Goal: Information Seeking & Learning: Learn about a topic

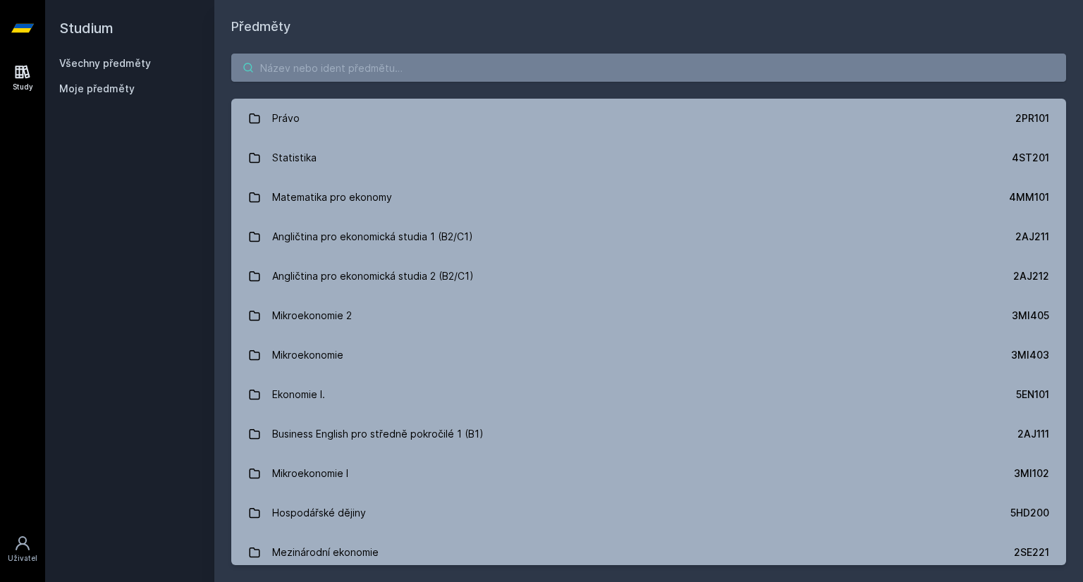
click at [294, 59] on input "search" at bounding box center [648, 68] width 835 height 28
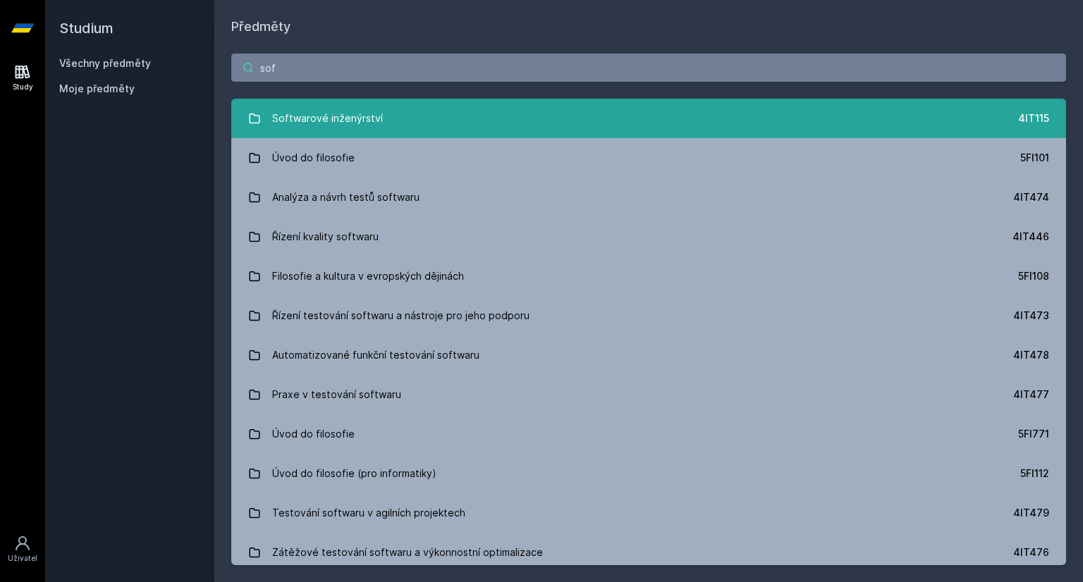
type input "sof"
click at [374, 113] on div "Softwarové inženýrství" at bounding box center [327, 118] width 111 height 28
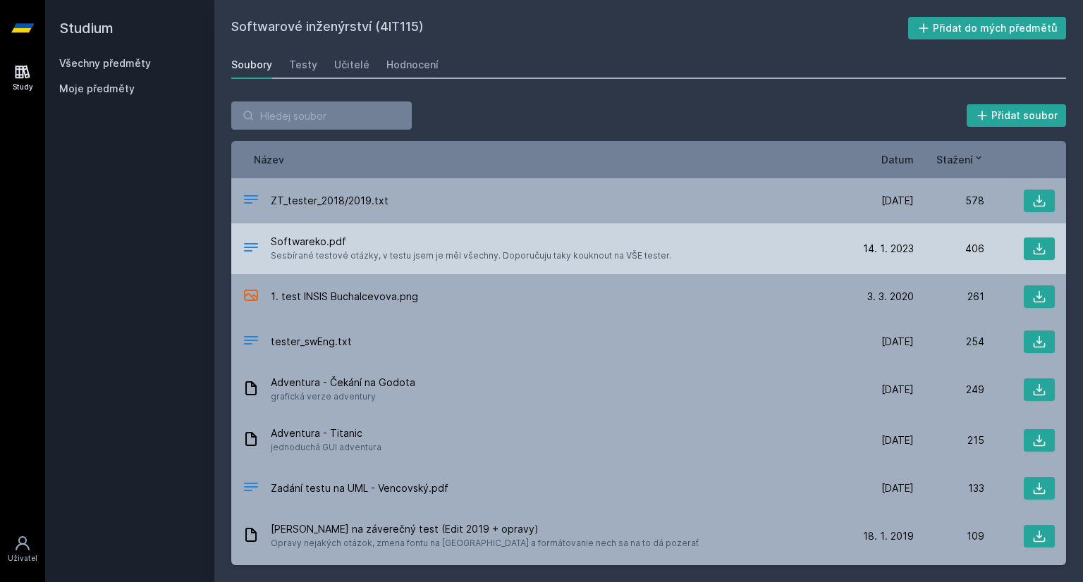
click at [415, 261] on span "Sesbírané testové otázky, v testu jsem je měl všechny. Doporučuju taky kouknout…" at bounding box center [471, 256] width 400 height 14
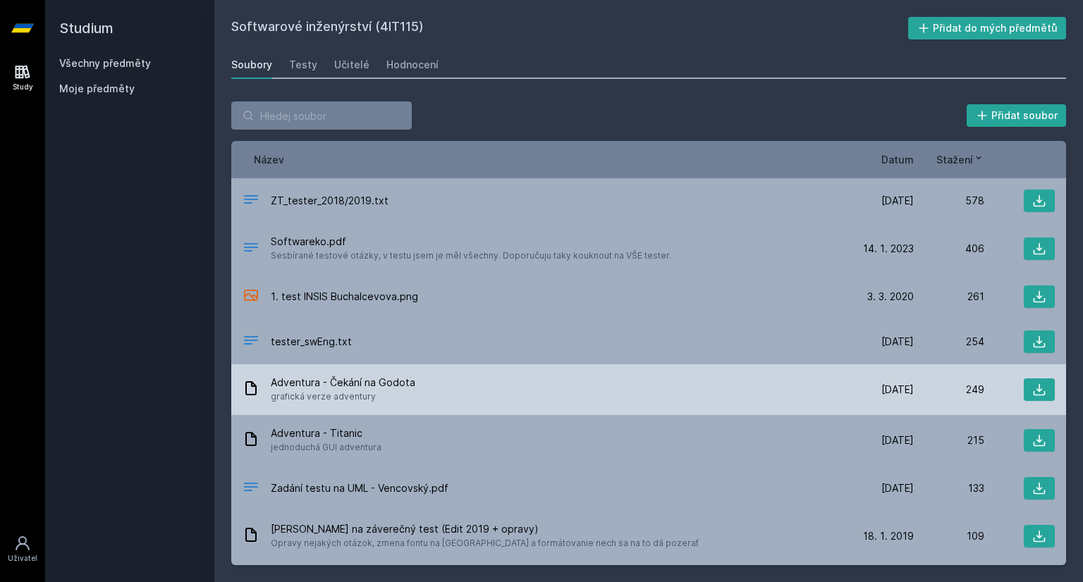
click at [620, 374] on div "Adventura - Čekání na Godota grafická verze adventury [DATE] [DATE] 249" at bounding box center [648, 389] width 835 height 51
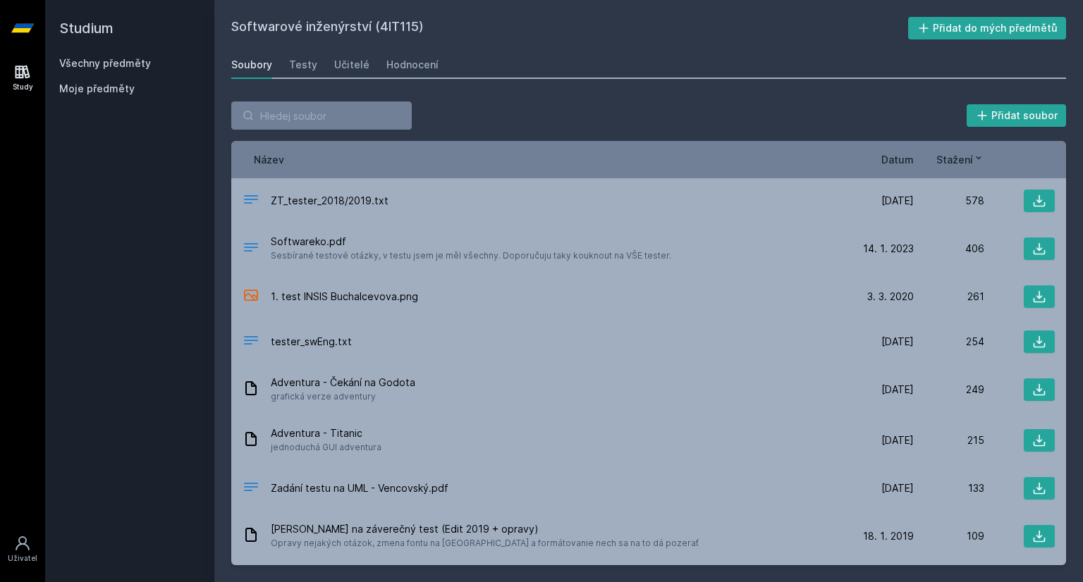
click at [897, 164] on span "Datum" at bounding box center [897, 159] width 32 height 15
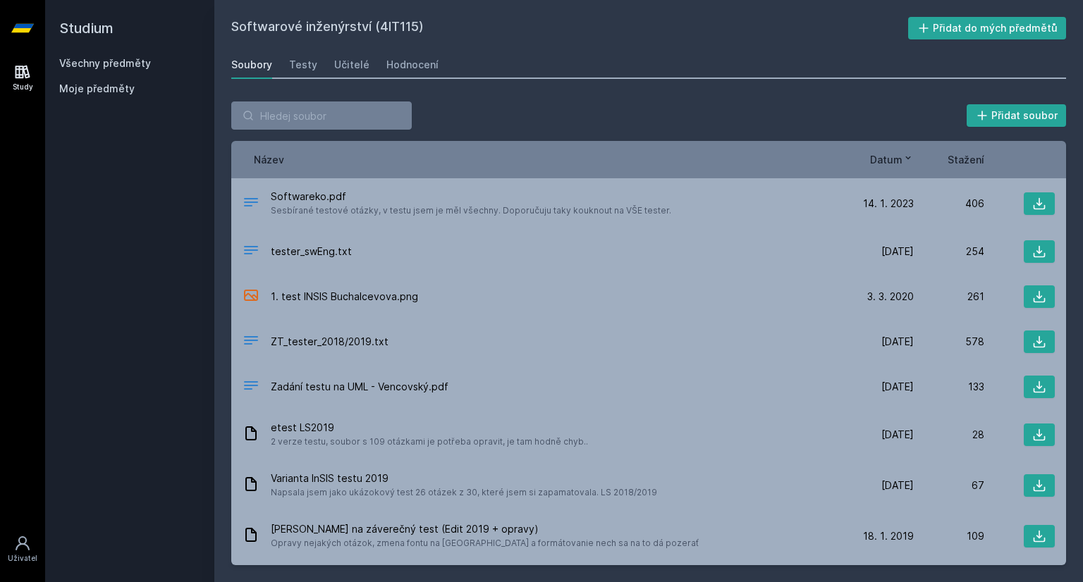
scroll to position [141, 0]
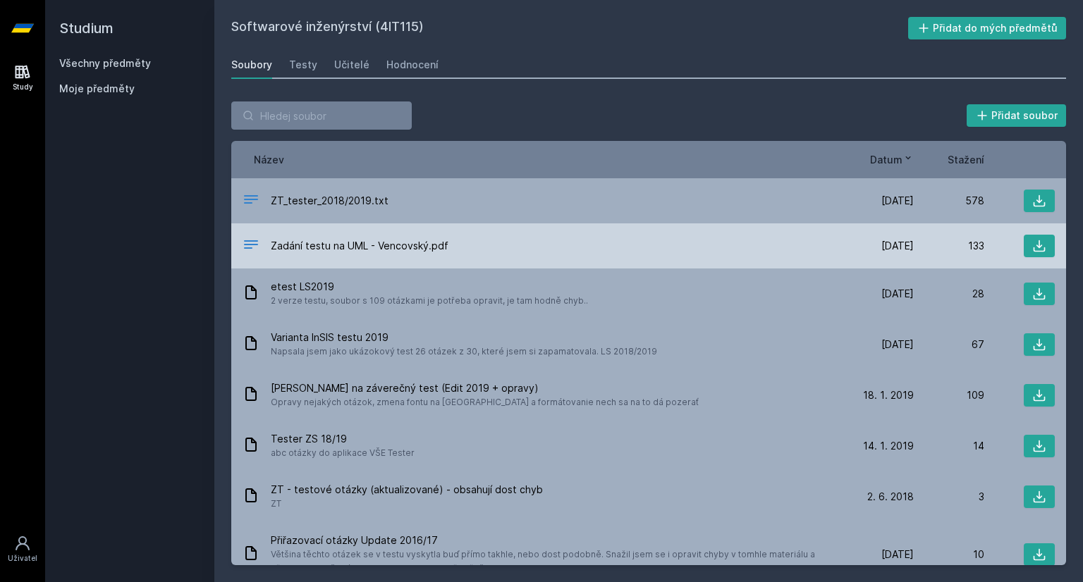
click at [685, 239] on div "Zadání testu na UML - Vencovský.pdf" at bounding box center [542, 246] width 601 height 20
click at [283, 233] on div "Zadání testu na UML - Vencovský.pdf [DATE] [DATE] 133" at bounding box center [648, 245] width 835 height 45
click at [1031, 235] on button at bounding box center [1039, 246] width 31 height 23
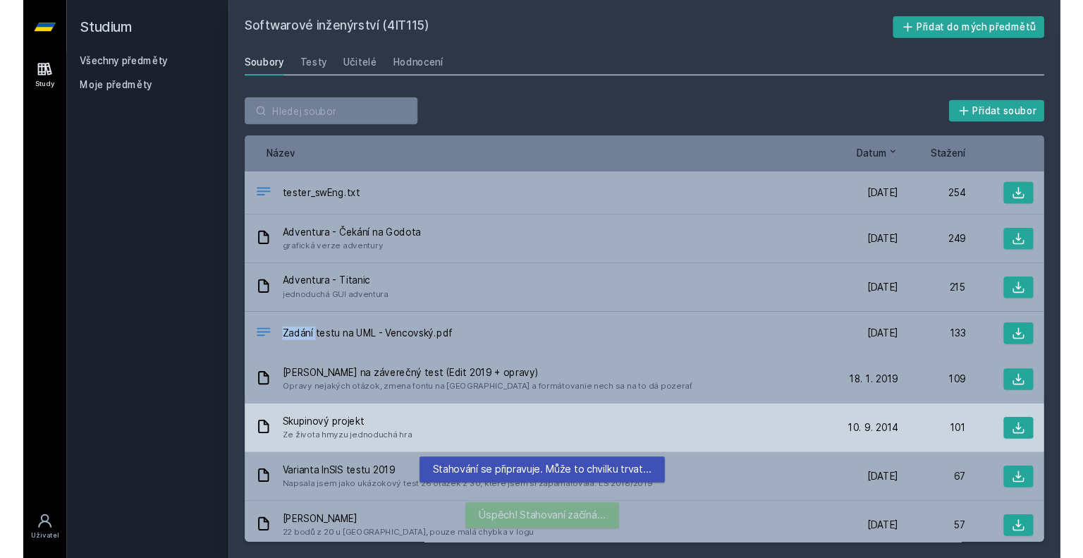
scroll to position [242, 0]
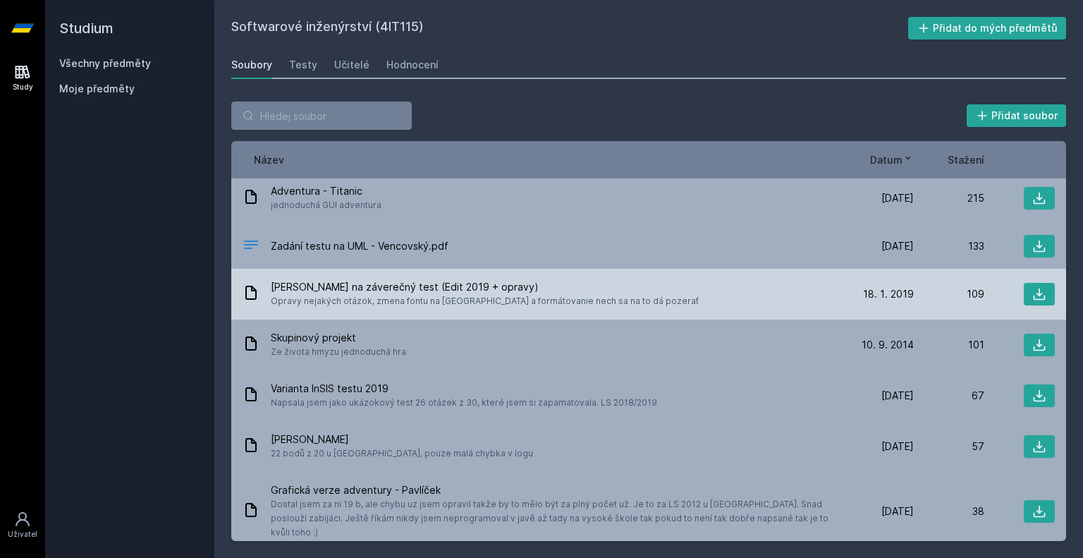
click at [462, 285] on span "[PERSON_NAME] na záverečný test (Edit 2019 + opravy)" at bounding box center [485, 287] width 428 height 14
click at [426, 290] on span "[PERSON_NAME] na záverečný test (Edit 2019 + opravy)" at bounding box center [485, 287] width 428 height 14
click at [1040, 292] on button at bounding box center [1039, 294] width 31 height 23
